Goal: Find contact information: Find contact information

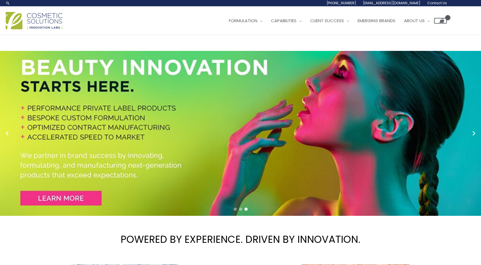
click at [0, 0] on span "Contact Us" at bounding box center [0, 0] width 0 height 0
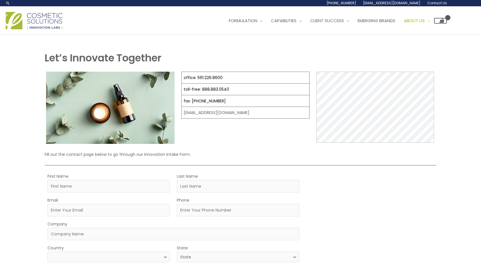
select select
